Goal: Navigation & Orientation: Find specific page/section

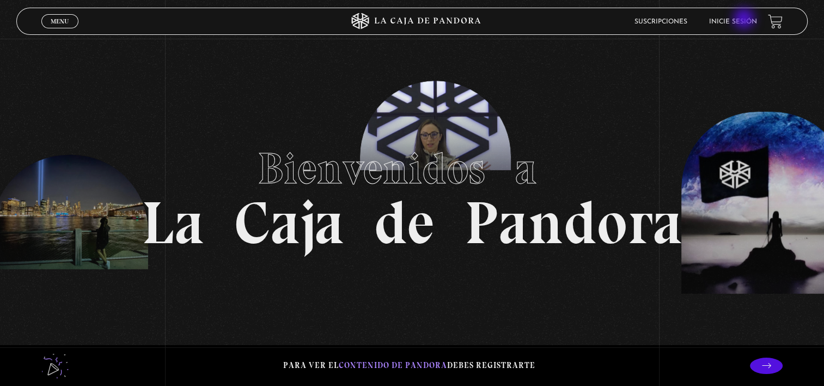
click at [745, 20] on link "Inicie sesión" at bounding box center [733, 22] width 48 height 7
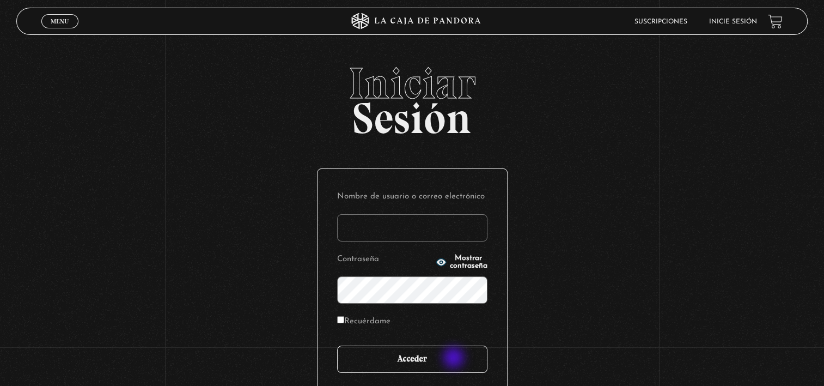
type input "Marisal"
click at [455, 358] on input "Acceder" at bounding box center [412, 358] width 150 height 27
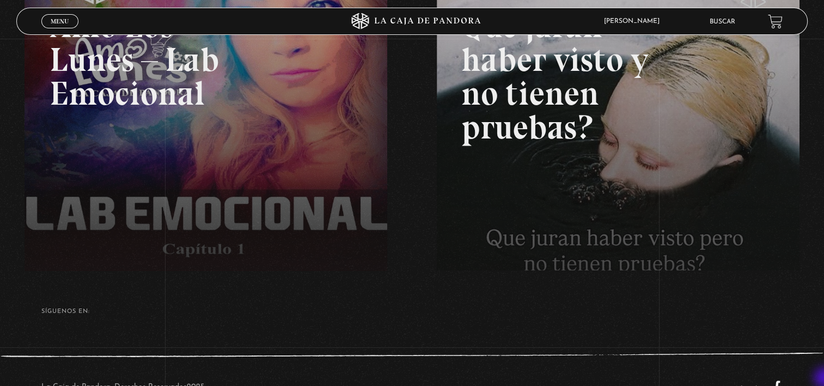
scroll to position [218, 0]
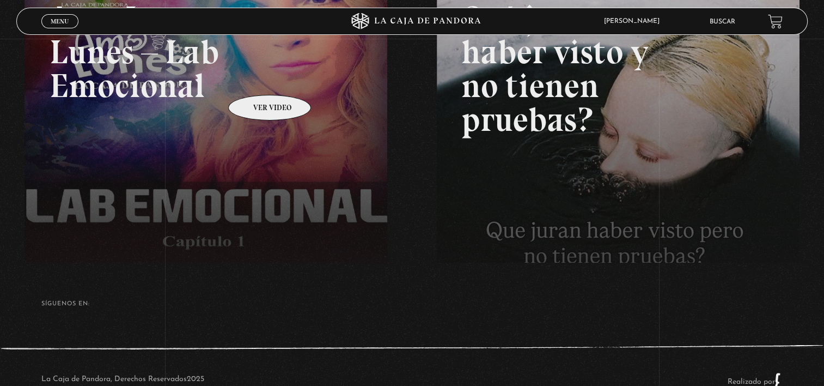
click at [255, 78] on link at bounding box center [437, 147] width 824 height 386
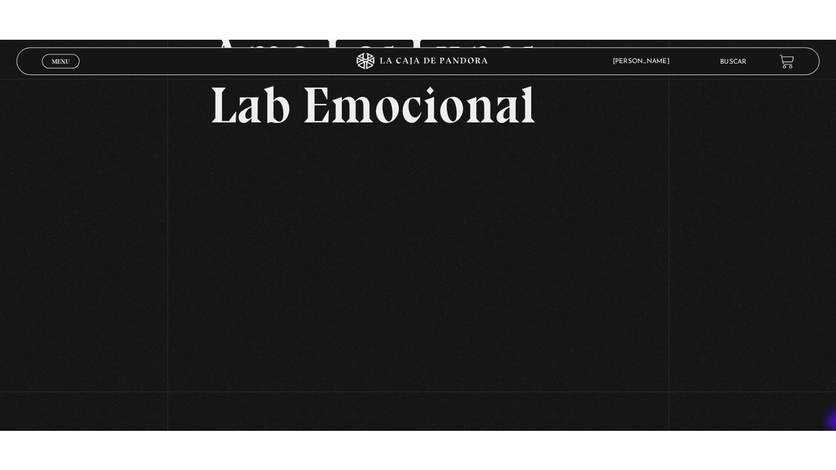
scroll to position [131, 0]
